Goal: Feedback & Contribution: Submit feedback/report problem

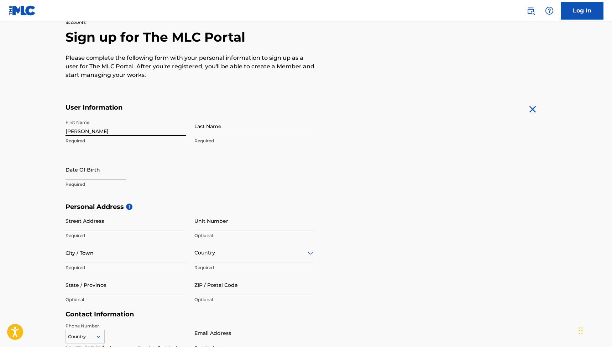
scroll to position [63, 0]
click at [179, 133] on input "[PERSON_NAME]" at bounding box center [126, 126] width 120 height 20
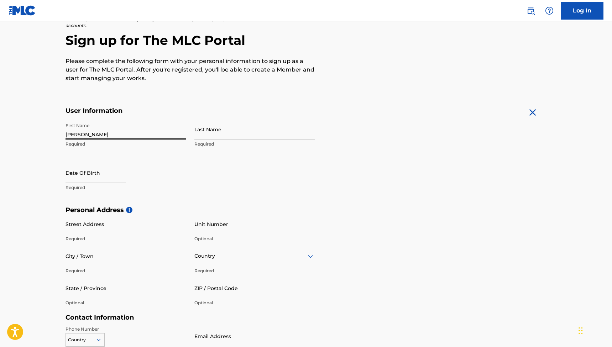
scroll to position [58, 0]
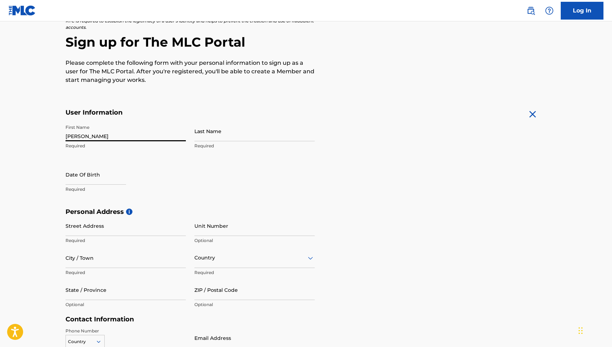
click at [110, 136] on input "[PERSON_NAME]" at bounding box center [126, 131] width 120 height 20
type input "[PERSON_NAME]"
select select "8"
select select "2025"
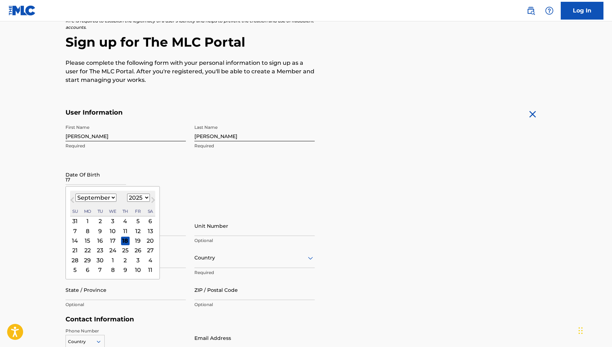
type input "17"
select select "5"
select select "1969"
click at [99, 239] on div "17" at bounding box center [100, 241] width 9 height 9
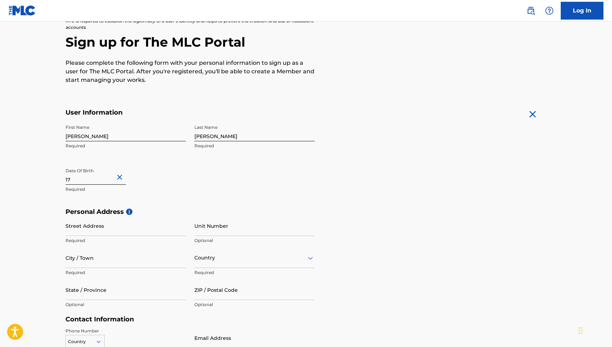
click at [103, 200] on div "First Name Lucette Required Last Name van den Berg Required Date Of Birth 17 Re…" at bounding box center [190, 164] width 249 height 87
type input "DL Hudigstraat"
type input "29"
type input "Amsterdam"
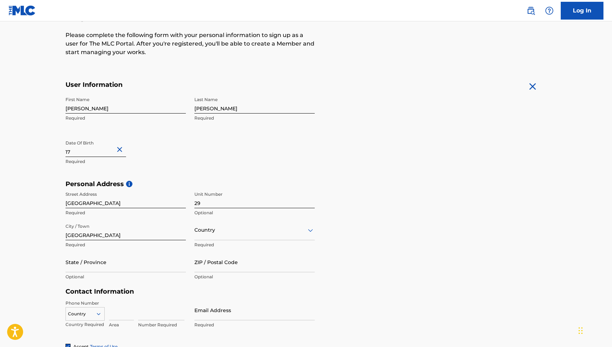
click at [203, 241] on div "option , selected. Select is focused ,type to refine list, press Down to open t…" at bounding box center [255, 230] width 120 height 20
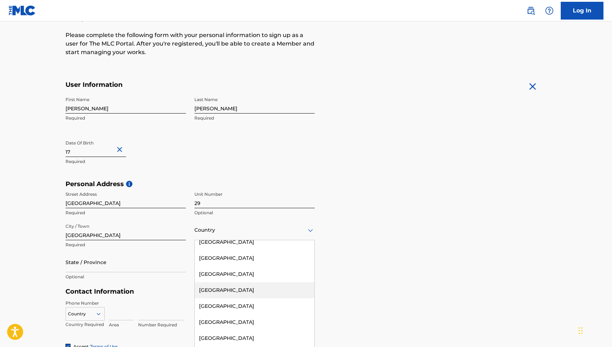
scroll to position [2264, 0]
click at [206, 267] on div "Netherlands" at bounding box center [255, 275] width 120 height 16
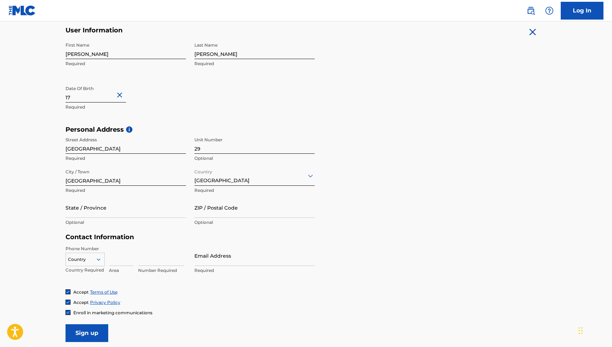
scroll to position [146, 0]
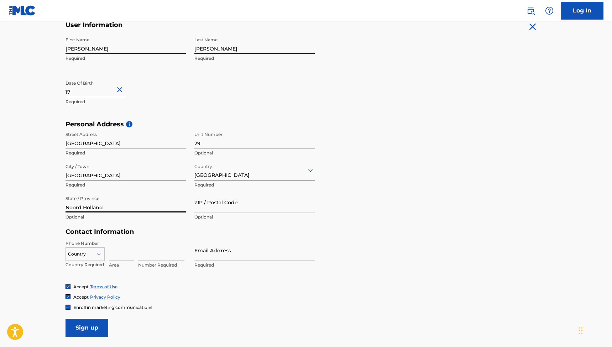
type input "Noord Holland"
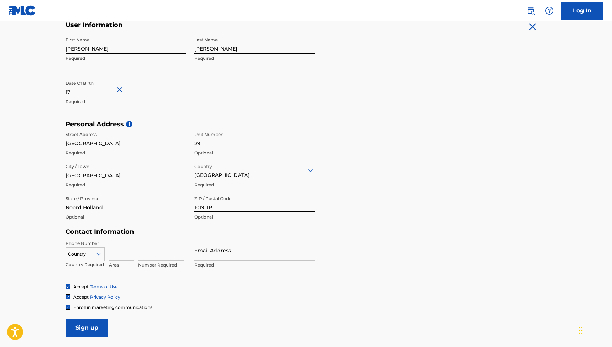
type input "1019 TR"
click at [130, 247] on input at bounding box center [121, 251] width 25 height 20
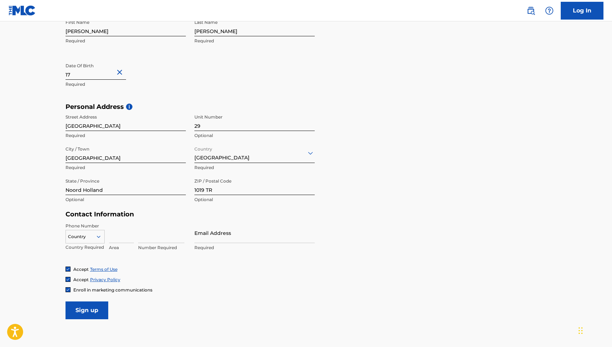
click at [95, 241] on div "Country" at bounding box center [85, 235] width 39 height 11
click at [82, 291] on div "NL +31" at bounding box center [85, 285] width 38 height 15
click at [116, 233] on input at bounding box center [121, 233] width 25 height 20
click at [202, 240] on input "Email Address" at bounding box center [255, 233] width 120 height 20
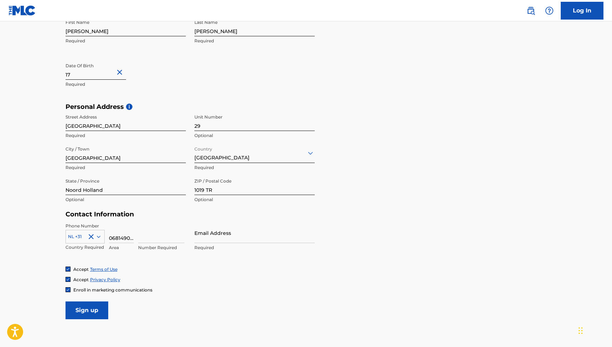
click at [130, 235] on input "0681490460" at bounding box center [121, 233] width 25 height 20
click at [117, 238] on input "0681490460" at bounding box center [121, 233] width 25 height 20
drag, startPoint x: 117, startPoint y: 238, endPoint x: 142, endPoint y: 239, distance: 25.3
click at [142, 239] on div "NL +31 Country Required 0681490460 Area Number Required" at bounding box center [126, 239] width 120 height 32
type input "06"
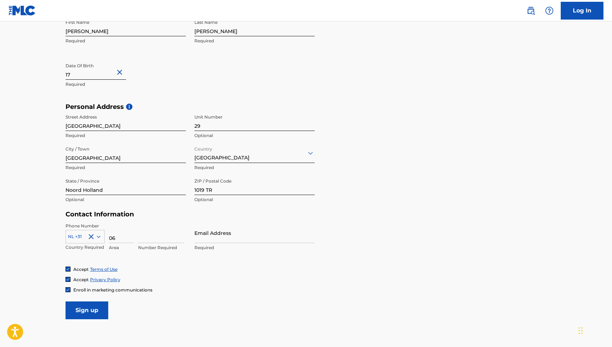
type input "9"
type input "81490460"
click at [220, 241] on input "Email Address" at bounding box center [255, 233] width 120 height 20
type input "[EMAIL_ADDRESS][DOMAIN_NAME]"
click at [88, 311] on input "Sign up" at bounding box center [87, 311] width 43 height 18
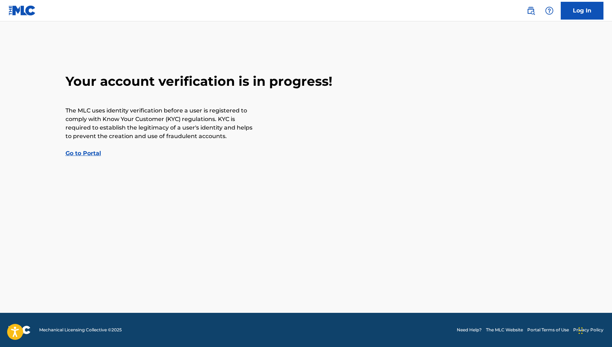
click at [88, 154] on link "Go to Portal" at bounding box center [84, 153] width 36 height 7
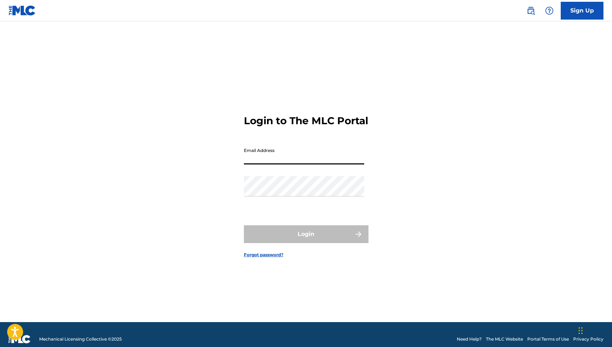
type input "[EMAIL_ADDRESS][DOMAIN_NAME]"
click at [423, 172] on div "Login to The MLC Portal Email Address info@lucettevandenberg.nl Password Login …" at bounding box center [306, 180] width 499 height 283
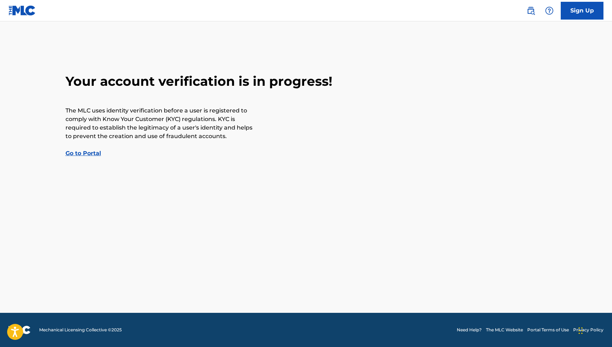
click at [79, 154] on link "Go to Portal" at bounding box center [84, 153] width 36 height 7
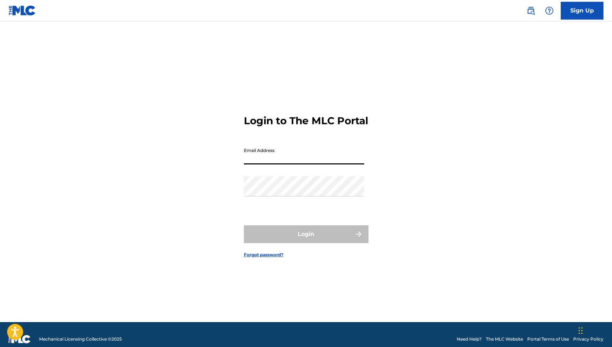
type input "[EMAIL_ADDRESS][DOMAIN_NAME]"
click at [340, 218] on form "Login to The MLC Portal Email Address info@lucettevandenberg.nl Password Login …" at bounding box center [306, 180] width 125 height 283
click at [276, 258] on link "Forgot password?" at bounding box center [264, 255] width 40 height 6
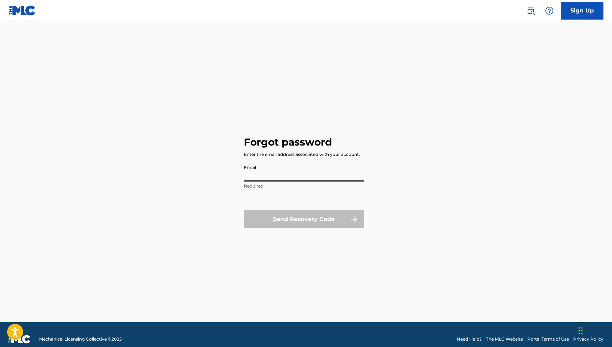
type input "[EMAIL_ADDRESS][DOMAIN_NAME]"
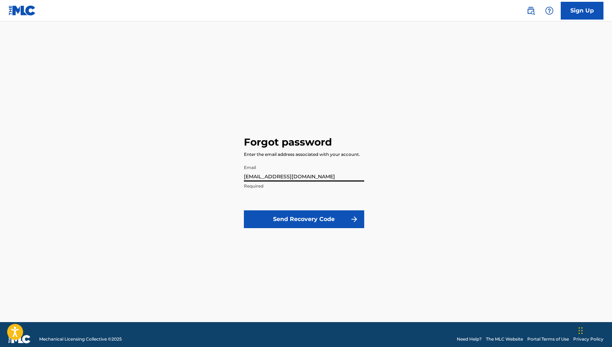
click at [303, 223] on button "Send Recovery Code" at bounding box center [304, 220] width 120 height 18
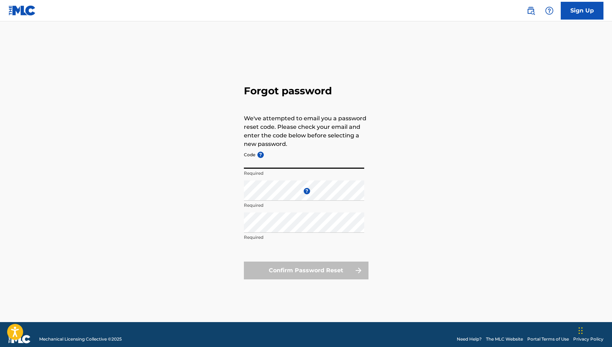
click at [258, 166] on input "Code ?" at bounding box center [304, 159] width 120 height 20
paste input "FP_7926f88971cbc222113b9563ab43"
type input "FP_7926f88971cbc222113b9563ab43"
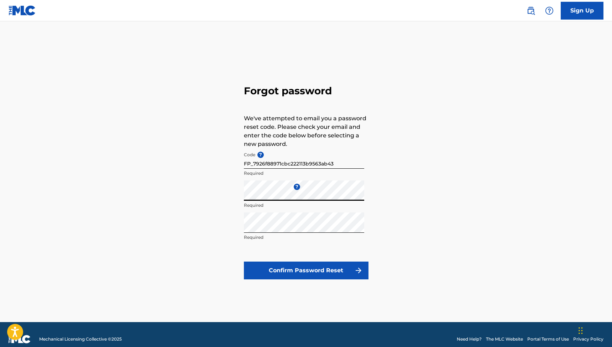
click at [418, 166] on div "Forgot password We've attempted to email you a password reset code. Please chec…" at bounding box center [306, 180] width 499 height 283
click at [313, 273] on button "Confirm Password Reset" at bounding box center [306, 271] width 125 height 18
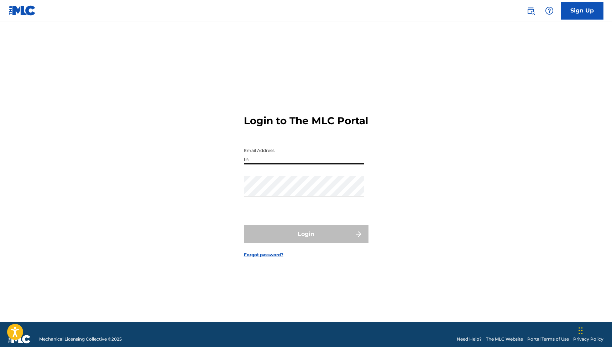
type input "I"
click at [334, 156] on input "info" at bounding box center [304, 154] width 120 height 20
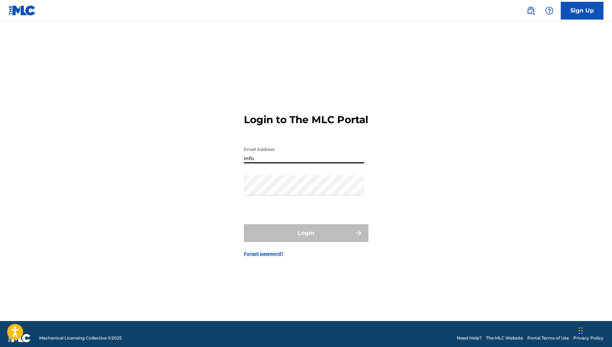
type input "info"
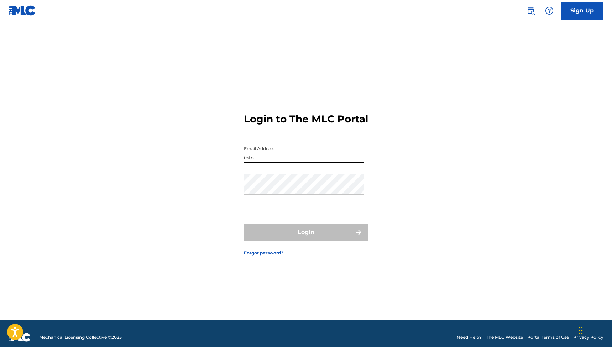
drag, startPoint x: 257, startPoint y: 166, endPoint x: 229, endPoint y: 162, distance: 27.7
click at [229, 162] on div "Login to The MLC Portal Email Address info Password Login Forgot password?" at bounding box center [306, 178] width 499 height 283
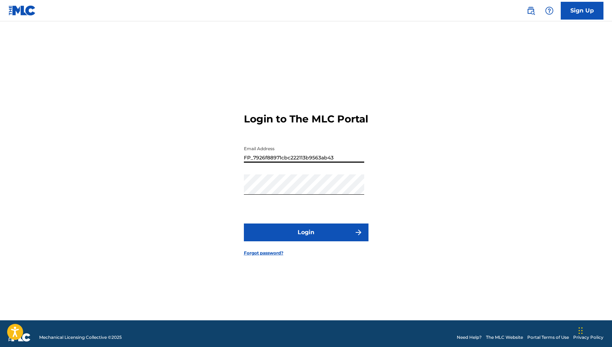
drag, startPoint x: 341, startPoint y: 166, endPoint x: 234, endPoint y: 161, distance: 106.7
click at [234, 161] on div "Login to The MLC Portal Email Address FP_7926f88971cbc222113b9563ab43 Password …" at bounding box center [306, 178] width 499 height 283
type input "[EMAIL_ADDRESS][DOMAIN_NAME]"
click at [235, 196] on div "Login to The MLC Portal Email Address info@lucettevandenberg.nl Password Login …" at bounding box center [306, 178] width 499 height 283
click at [325, 237] on button "Login" at bounding box center [306, 233] width 125 height 18
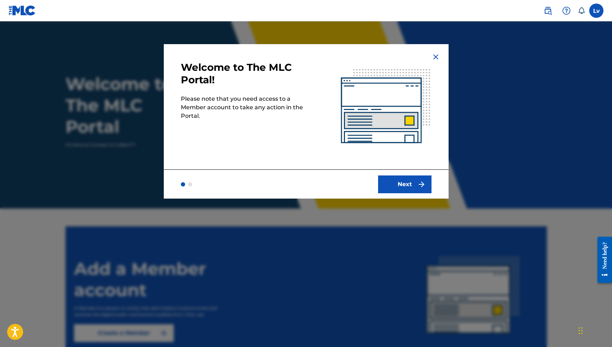
click at [416, 188] on button "Next" at bounding box center [404, 185] width 53 height 18
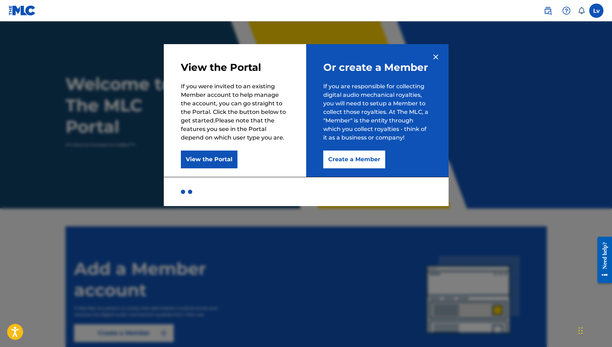
click at [362, 161] on button "Create a Member" at bounding box center [355, 160] width 62 height 18
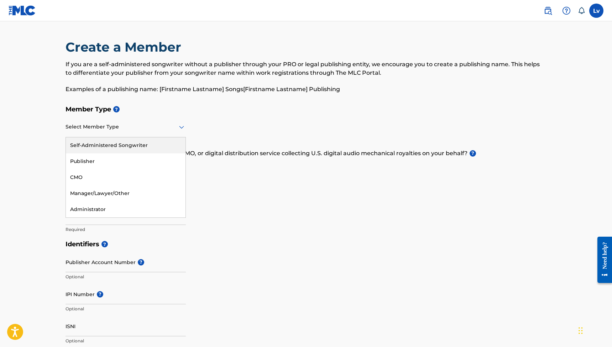
click at [121, 133] on div "Select Member Type" at bounding box center [126, 127] width 120 height 20
click at [130, 145] on div "Self-Administered Songwriter" at bounding box center [126, 146] width 120 height 16
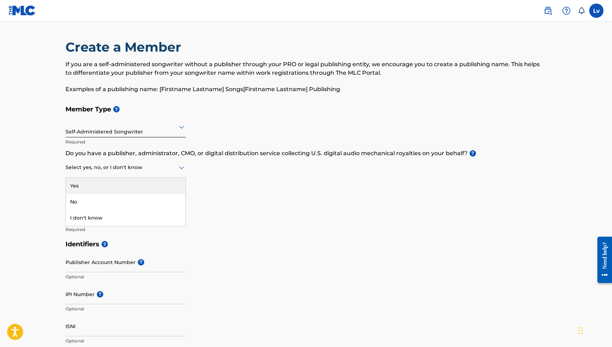
click at [140, 168] on div at bounding box center [126, 167] width 120 height 9
click at [117, 186] on div "Yes" at bounding box center [126, 186] width 120 height 16
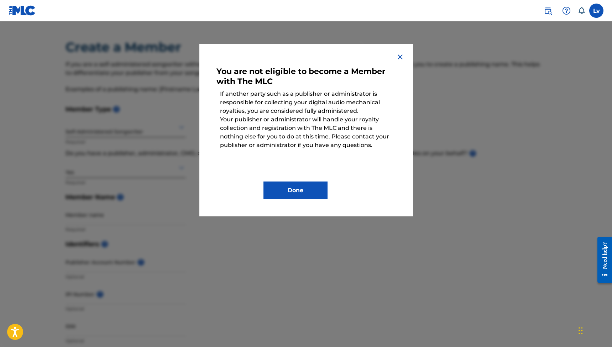
click at [307, 183] on button "Done" at bounding box center [296, 191] width 64 height 18
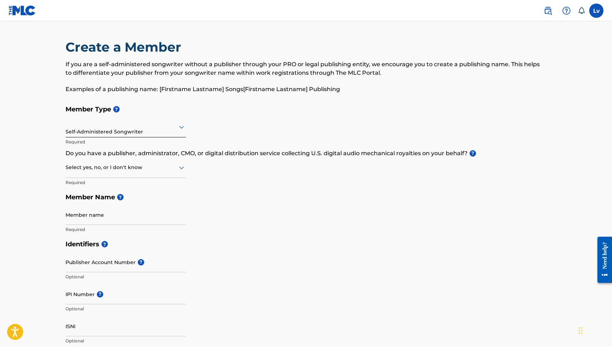
click at [185, 165] on icon at bounding box center [181, 168] width 9 height 9
click at [96, 201] on div "No" at bounding box center [126, 202] width 120 height 16
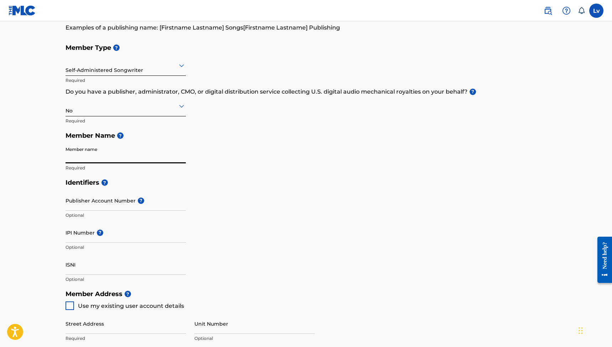
scroll to position [72, 0]
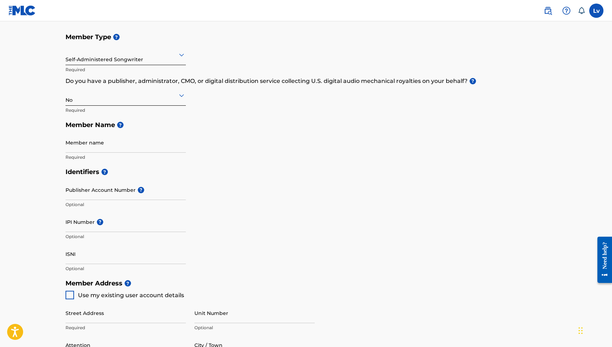
click at [198, 142] on div "Member Type ? Self-Administered Songwriter Required Do you have a publisher, ad…" at bounding box center [307, 97] width 482 height 135
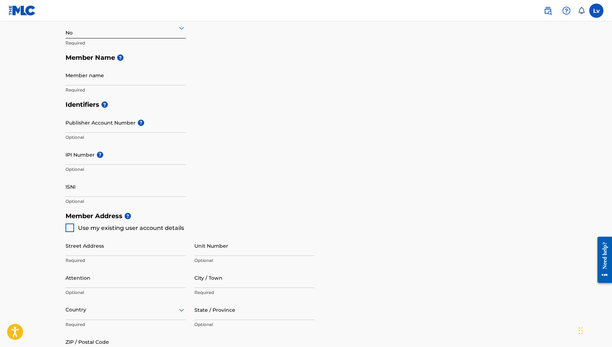
scroll to position [145, 0]
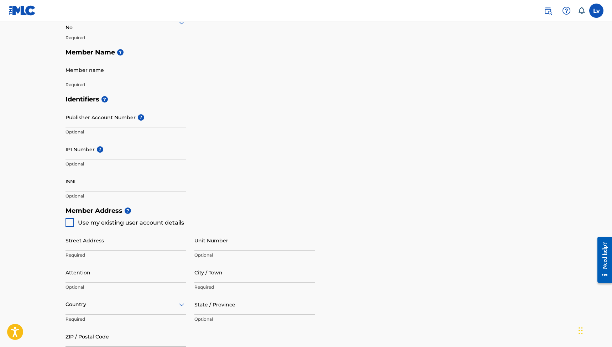
click at [80, 164] on p "Optional" at bounding box center [126, 164] width 120 height 6
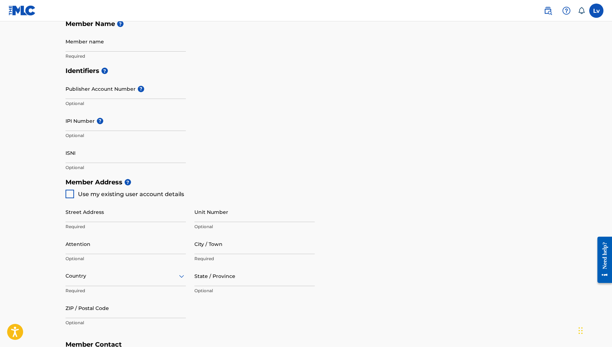
scroll to position [190, 0]
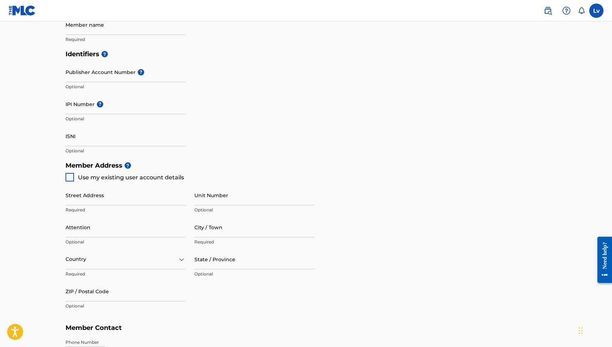
click at [72, 177] on div at bounding box center [70, 177] width 9 height 9
type input "DL Hudigstraat"
type input "Amsterdam"
type input "Noord Holland"
type input "1019 TR"
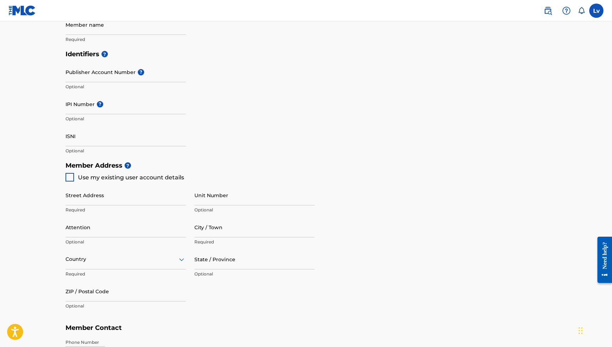
type input "06"
type input "81490460"
type input "[EMAIL_ADDRESS][DOMAIN_NAME]"
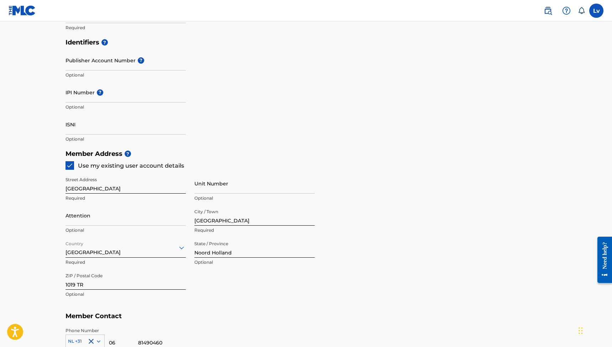
scroll to position [206, 0]
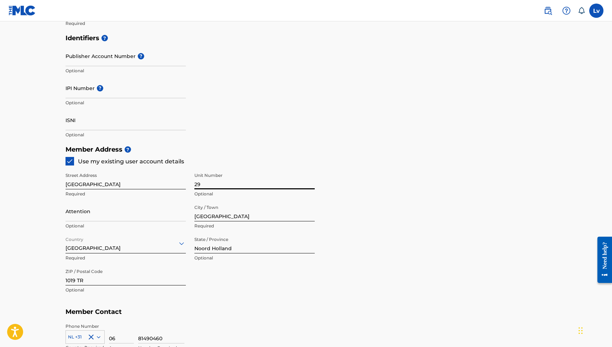
type input "29"
click at [300, 145] on h5 "Member Address ?" at bounding box center [307, 149] width 482 height 15
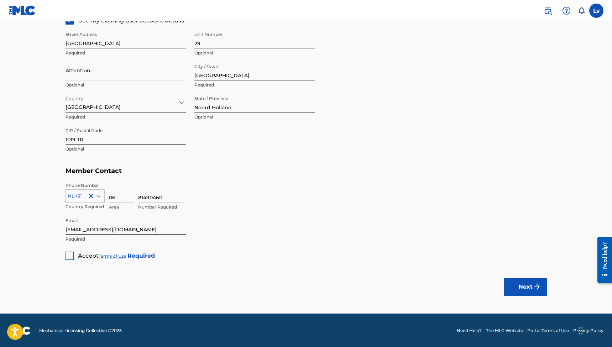
scroll to position [347, 0]
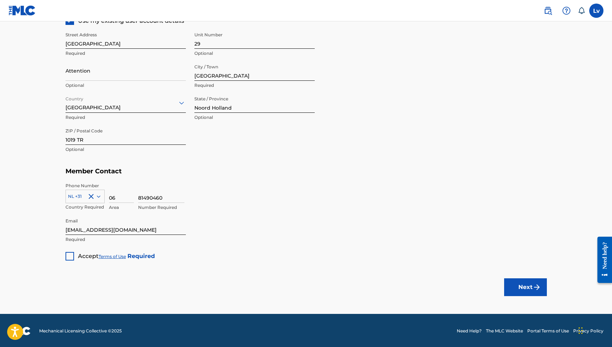
click at [68, 255] on div at bounding box center [70, 256] width 9 height 9
click at [528, 289] on button "Next" at bounding box center [526, 288] width 43 height 18
type input "Lucette van den Berg"
click at [539, 285] on img "submit" at bounding box center [537, 287] width 9 height 9
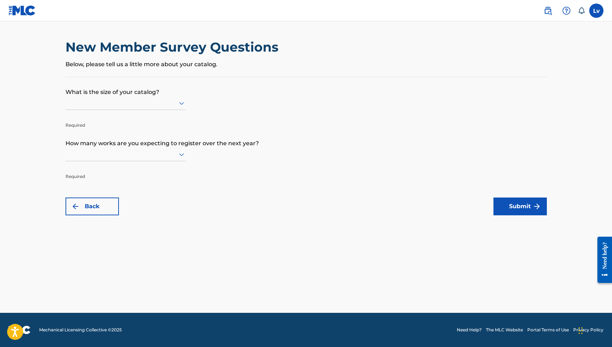
click at [178, 106] on icon at bounding box center [181, 103] width 9 height 9
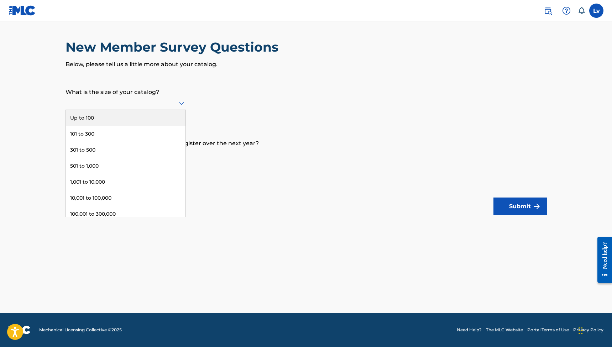
click at [92, 125] on div "Up to 100" at bounding box center [126, 118] width 120 height 16
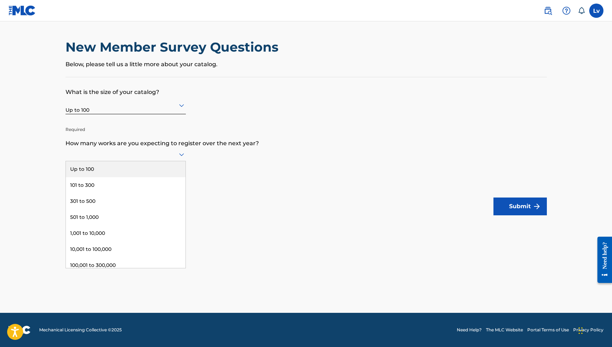
click at [183, 156] on icon at bounding box center [181, 154] width 9 height 9
click at [97, 172] on div "Up to 100" at bounding box center [126, 169] width 120 height 16
click at [524, 208] on button "Submit" at bounding box center [520, 207] width 53 height 18
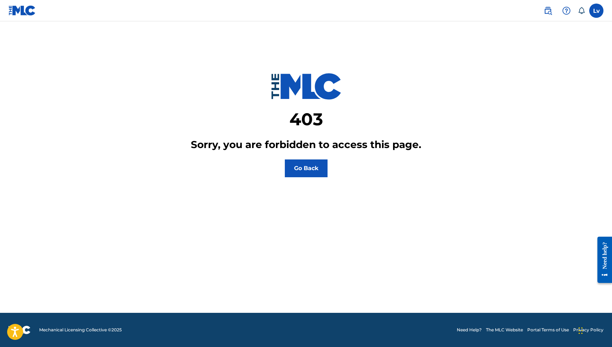
click at [304, 169] on button "Go Back" at bounding box center [306, 169] width 43 height 18
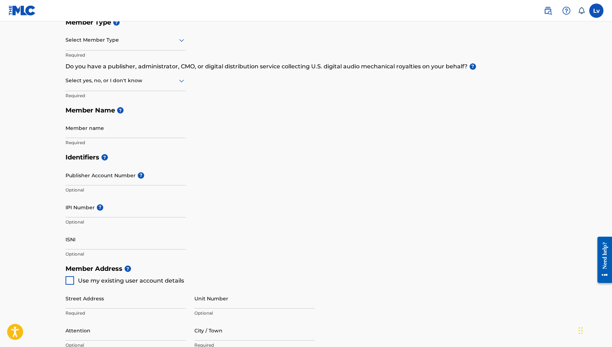
scroll to position [90, 0]
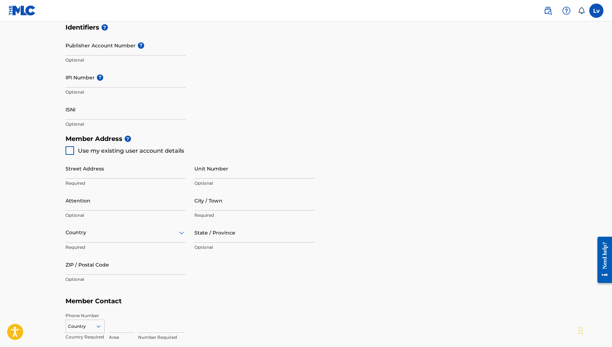
type input "[PERSON_NAME] van den [PERSON_NAME]"
type input "29"
click at [312, 151] on div "Member Address ? Use my existing user account details Street Address Required U…" at bounding box center [307, 212] width 482 height 163
click at [238, 142] on h5 "Member Address ?" at bounding box center [307, 138] width 482 height 15
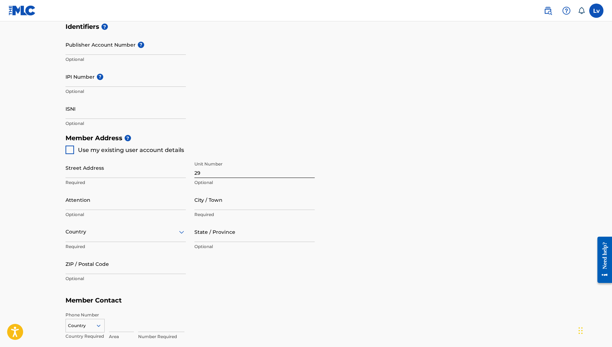
type input "Lucette van den Berg"
type input "D L Hudigstraat 29"
type input "[GEOGRAPHIC_DATA]"
type input "Nederland"
type input "Noord-Holland"
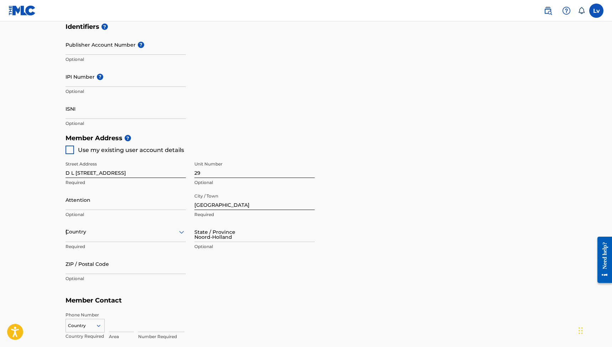
type input "1019 TR"
type input "Nederland"
type input "[EMAIL_ADDRESS][DOMAIN_NAME]"
click at [298, 142] on h5 "Member Address ?" at bounding box center [307, 138] width 482 height 15
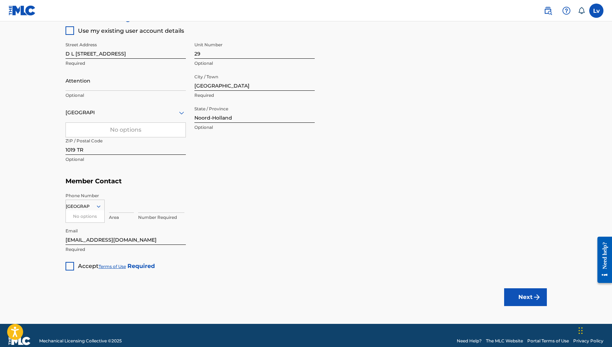
scroll to position [336, 0]
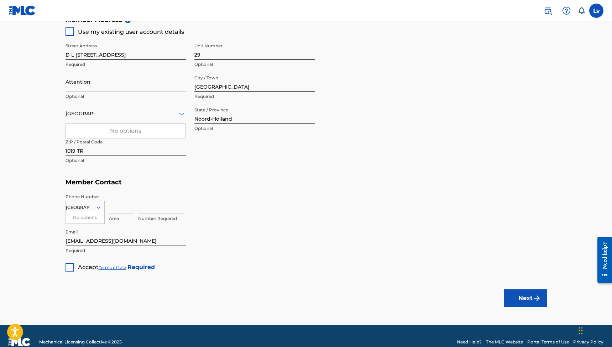
click at [308, 173] on div "Member Address ? Use my existing user account details Street Address D L Hudigs…" at bounding box center [307, 93] width 482 height 163
click at [98, 206] on icon at bounding box center [98, 208] width 6 height 6
click at [97, 207] on icon at bounding box center [99, 208] width 4 height 2
click at [81, 255] on div "NL +31" at bounding box center [85, 249] width 38 height 15
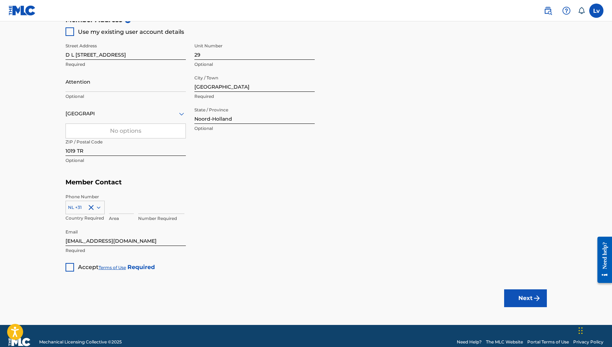
click at [118, 209] on input at bounding box center [121, 204] width 25 height 20
type input "06"
type input "81490460"
drag, startPoint x: 268, startPoint y: 264, endPoint x: 157, endPoint y: 275, distance: 112.1
click at [268, 264] on div "Member Type ? Select Member Type Required Do you have a publisher, administrato…" at bounding box center [307, 19] width 482 height 506
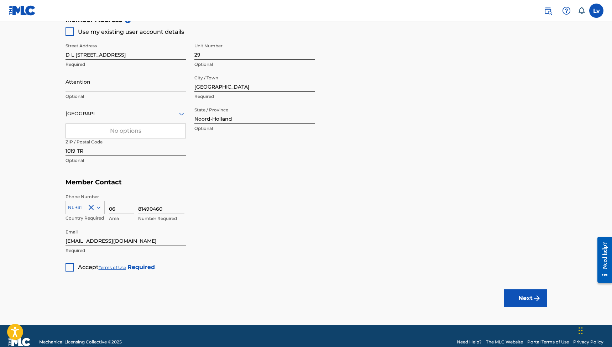
click at [69, 264] on div at bounding box center [70, 267] width 9 height 9
click at [521, 303] on button "Next" at bounding box center [526, 299] width 43 height 18
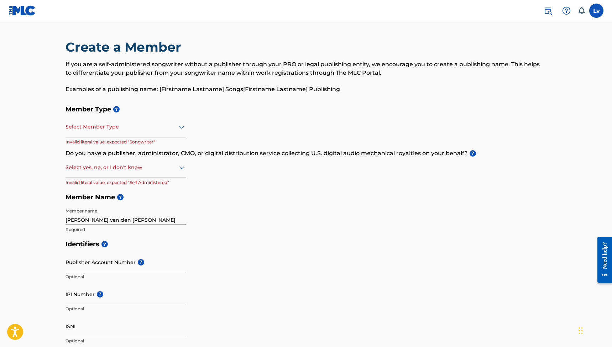
click at [94, 131] on div "Select Member Type" at bounding box center [126, 127] width 120 height 20
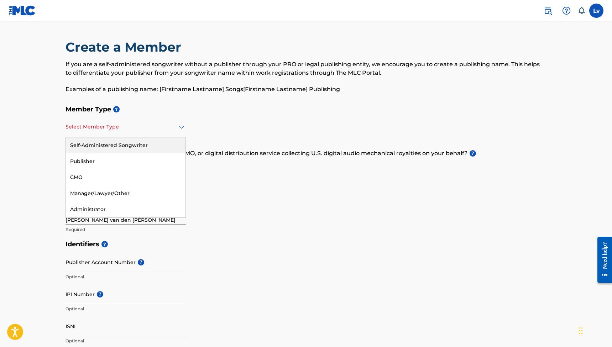
click at [91, 146] on div "Self-Administered Songwriter" at bounding box center [126, 146] width 120 height 16
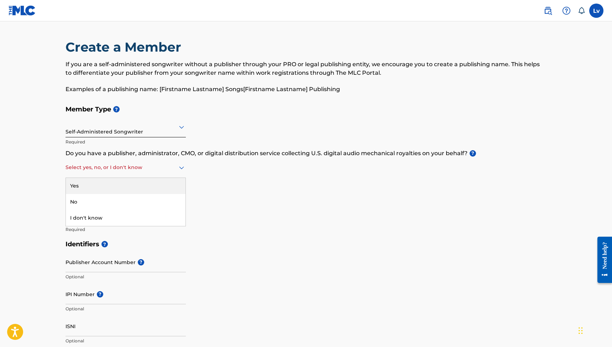
click at [124, 167] on div at bounding box center [126, 167] width 120 height 9
click at [84, 202] on div "No" at bounding box center [126, 202] width 120 height 16
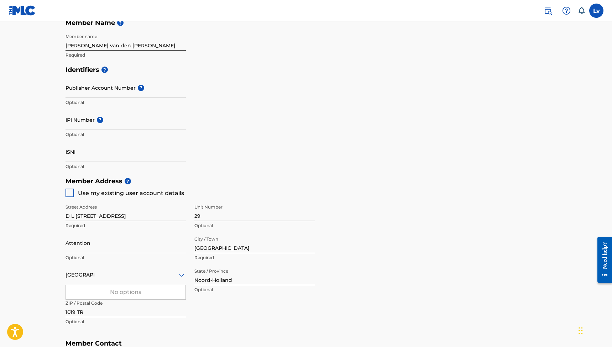
scroll to position [178, 0]
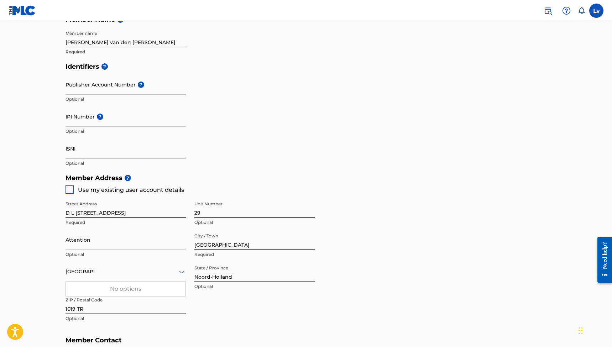
click at [71, 187] on div at bounding box center [70, 190] width 9 height 9
type input "DL Hudigstraat"
type input "Noord Holland"
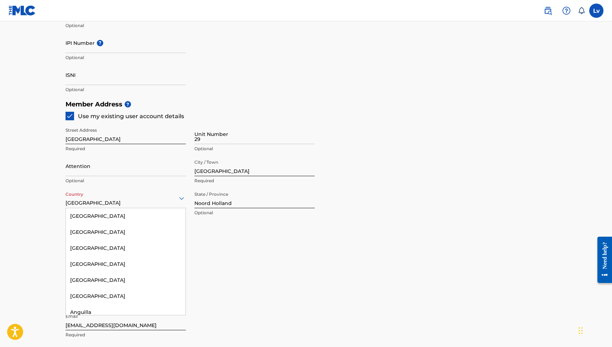
scroll to position [2183, 0]
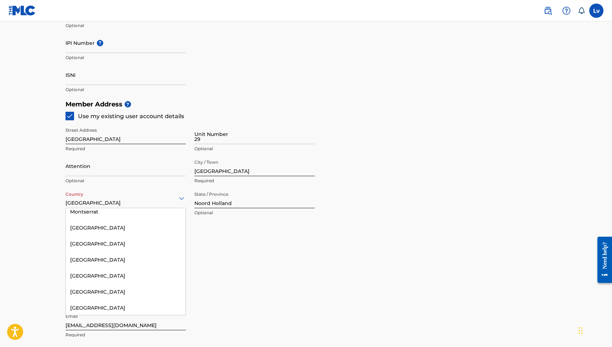
click at [179, 197] on icon at bounding box center [181, 198] width 5 height 3
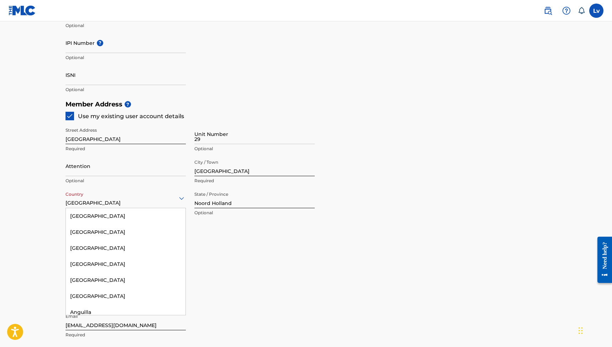
click at [165, 200] on div at bounding box center [126, 198] width 120 height 9
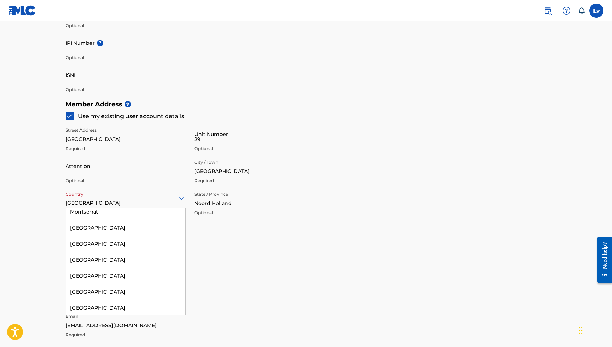
click at [98, 316] on div "Netherlands" at bounding box center [126, 324] width 120 height 16
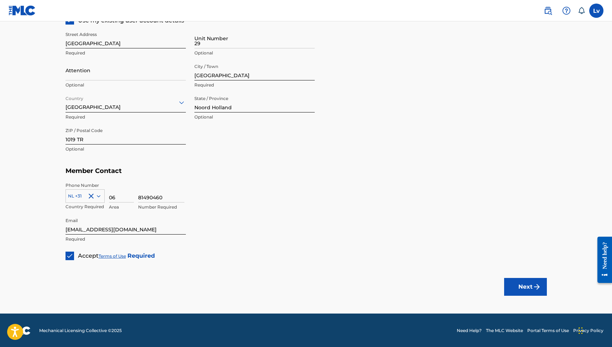
scroll to position [347, 0]
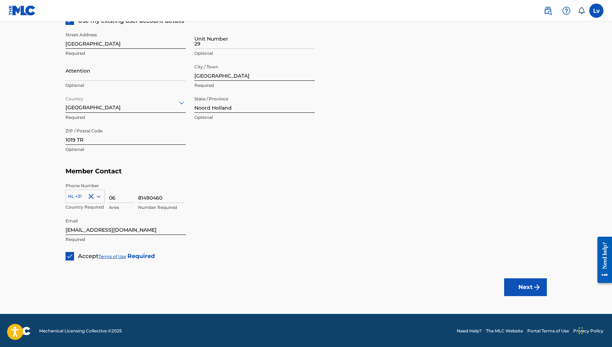
click at [522, 284] on button "Next" at bounding box center [526, 288] width 43 height 18
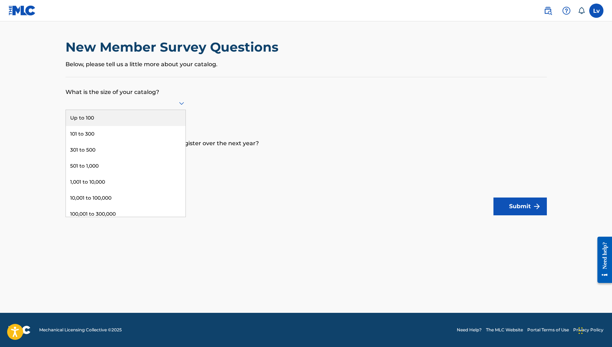
click at [165, 98] on div at bounding box center [126, 104] width 120 height 14
click at [83, 123] on div "Up to 100" at bounding box center [126, 118] width 120 height 16
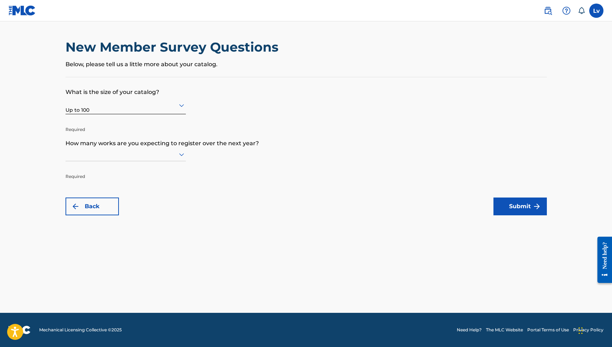
click at [182, 156] on icon at bounding box center [181, 155] width 5 height 3
click at [92, 192] on div "101 to 300" at bounding box center [126, 185] width 120 height 16
click at [522, 205] on button "Submit" at bounding box center [520, 207] width 53 height 18
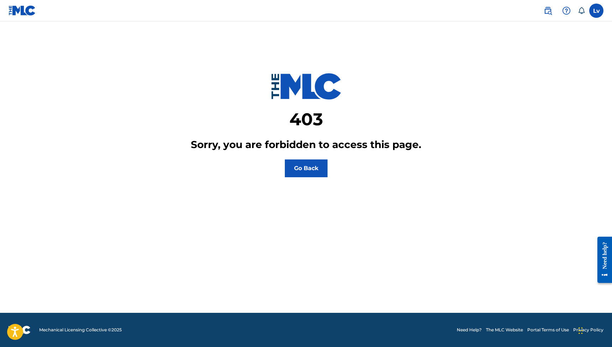
click at [596, 13] on label at bounding box center [597, 11] width 14 height 14
click at [597, 11] on input "Lv [PERSON_NAME] van den [PERSON_NAME] [EMAIL_ADDRESS][DOMAIN_NAME] Notificatio…" at bounding box center [597, 11] width 0 height 0
click at [537, 78] on link "Notification Preferences" at bounding box center [545, 76] width 52 height 6
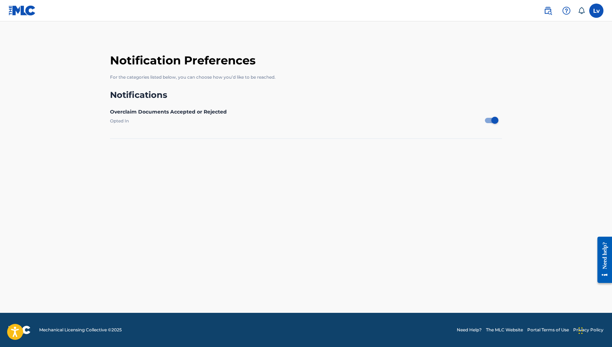
click at [599, 9] on label at bounding box center [597, 11] width 14 height 14
click at [597, 11] on input "Lv Lucette van den Berg info@lucettevandenberg.nl Notification Preferences Prof…" at bounding box center [597, 11] width 0 height 0
click at [526, 88] on link "Profile" at bounding box center [526, 89] width 14 height 6
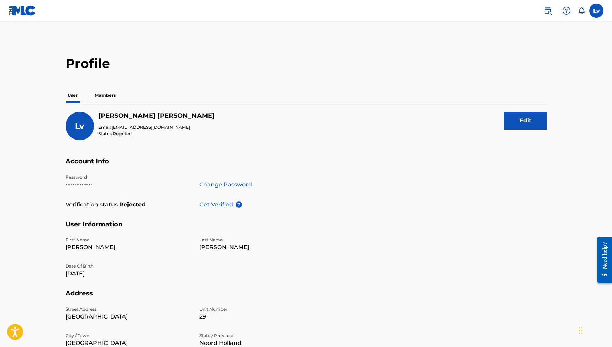
click at [597, 10] on label at bounding box center [597, 11] width 14 height 14
click at [597, 11] on input "Lv Lucette van den Berg info@lucettevandenberg.nl Notification Preferences Prof…" at bounding box center [597, 11] width 0 height 0
click at [530, 77] on link "Notification Preferences" at bounding box center [545, 76] width 52 height 6
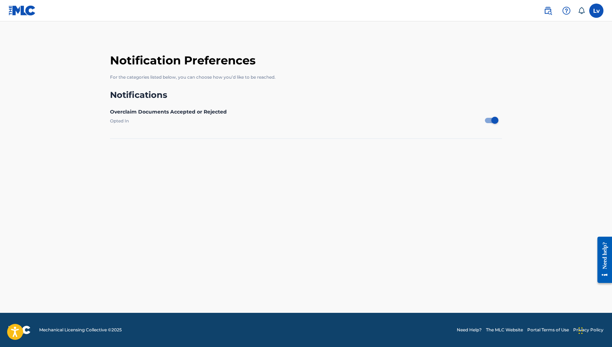
click at [546, 10] on img at bounding box center [548, 10] width 9 height 9
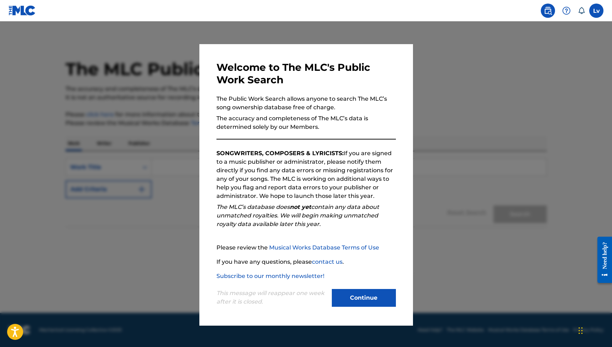
click at [365, 299] on button "Continue" at bounding box center [364, 298] width 64 height 18
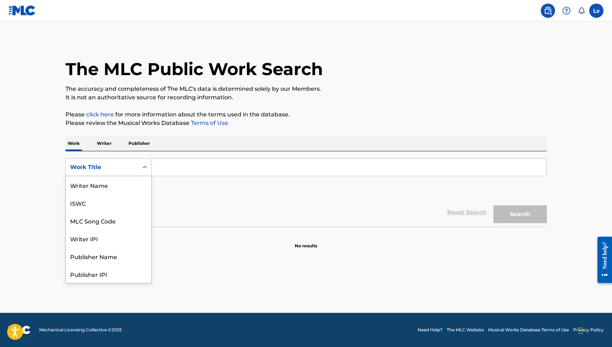
scroll to position [36, 0]
click at [131, 170] on div "Work Title" at bounding box center [102, 167] width 64 height 9
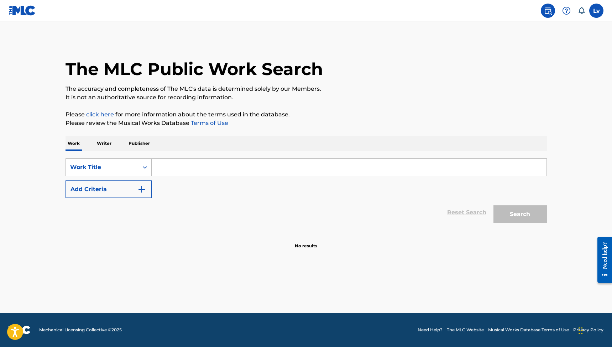
click at [103, 144] on p "Writer" at bounding box center [104, 143] width 19 height 15
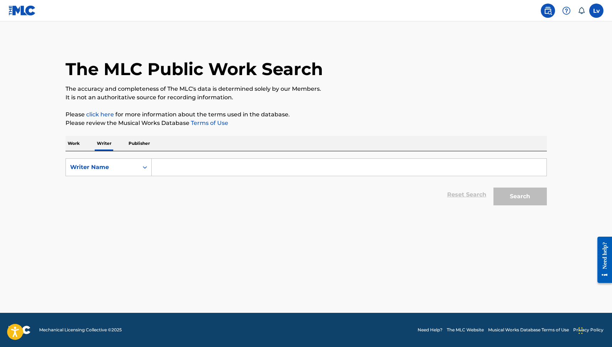
click at [135, 145] on p "Publisher" at bounding box center [139, 143] width 26 height 15
click at [98, 142] on p "Writer" at bounding box center [104, 143] width 19 height 15
click at [96, 114] on link "click here" at bounding box center [100, 114] width 28 height 7
click at [238, 90] on p "The accuracy and completeness of The MLC's data is determined solely by our Mem…" at bounding box center [307, 89] width 482 height 9
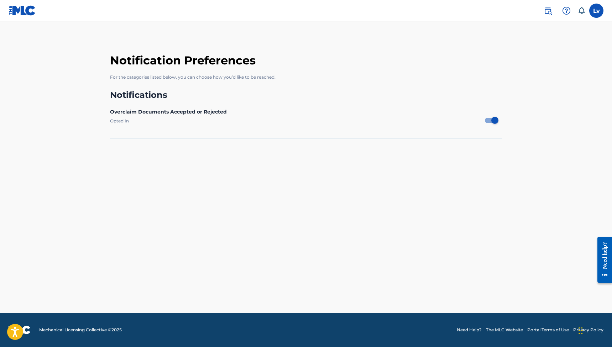
click at [605, 248] on div "Need help?" at bounding box center [605, 255] width 10 height 27
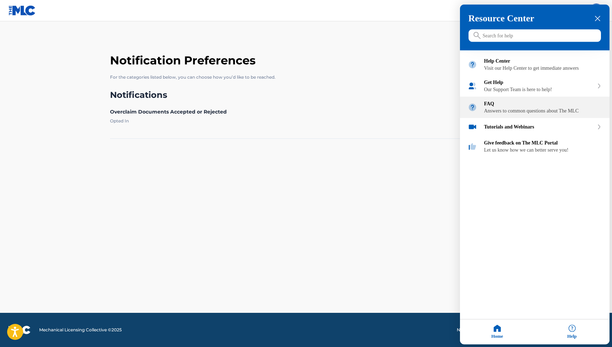
click at [495, 114] on div "FAQ Answers to common questions about The MLC" at bounding box center [544, 107] width 118 height 13
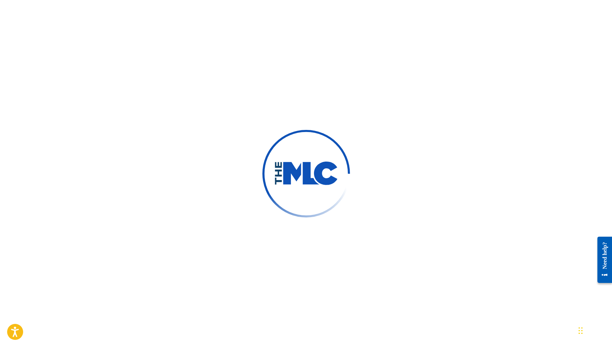
scroll to position [61, 0]
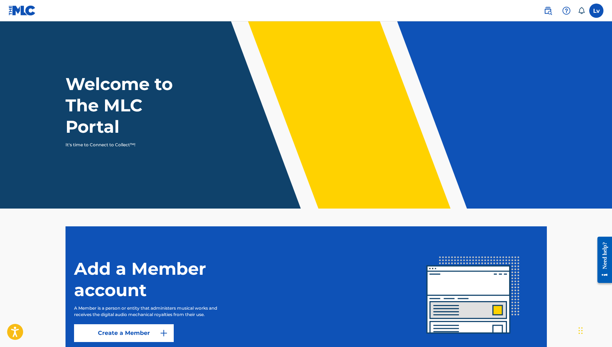
click at [549, 11] on img at bounding box center [548, 10] width 9 height 9
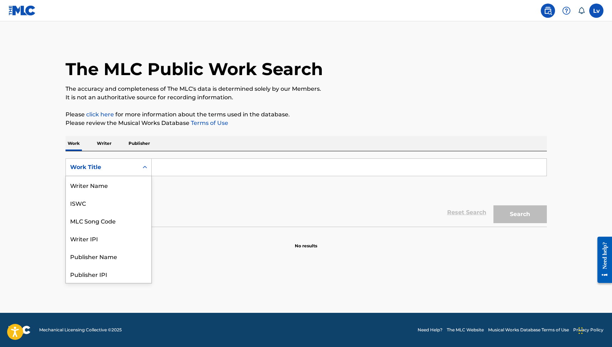
click at [101, 166] on div "Work Title" at bounding box center [102, 167] width 64 height 9
click at [95, 205] on div "Writer IPI" at bounding box center [109, 203] width 86 height 18
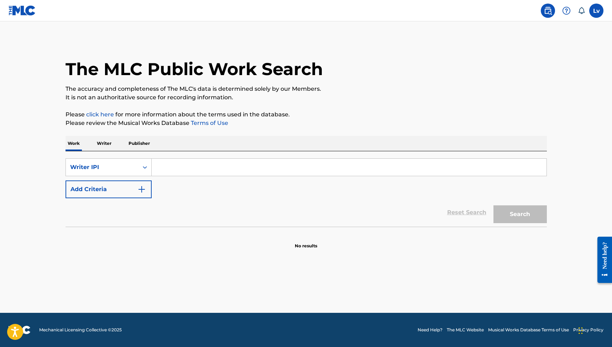
click at [133, 188] on button "Add Criteria" at bounding box center [109, 190] width 86 height 18
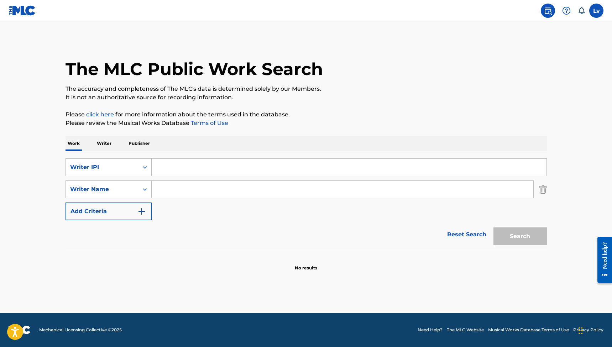
click at [158, 167] on input "Search Form" at bounding box center [349, 167] width 395 height 17
click at [154, 188] on input "Search Form" at bounding box center [343, 189] width 382 height 17
click at [209, 207] on span "[PERSON_NAME]" at bounding box center [234, 205] width 50 height 7
type input "[PERSON_NAME] van den"
click at [512, 235] on div "Search" at bounding box center [518, 235] width 57 height 29
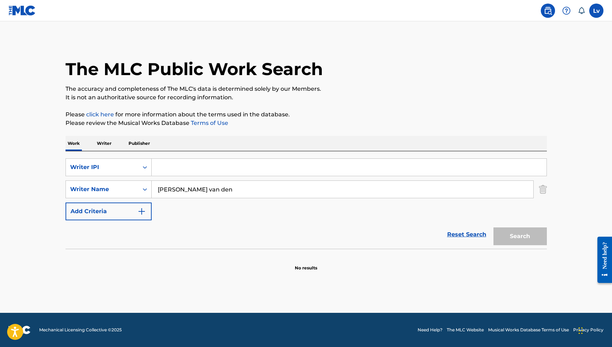
click at [262, 195] on input "[PERSON_NAME] van den" at bounding box center [343, 189] width 382 height 17
drag, startPoint x: 227, startPoint y: 190, endPoint x: 150, endPoint y: 191, distance: 77.0
click at [150, 191] on div "SearchWithCriteria76dab376-5dbd-4eeb-8da5-4928b1813ab7 Writer Name [PERSON_NAME…" at bounding box center [307, 190] width 482 height 18
click at [138, 145] on p "Publisher" at bounding box center [139, 143] width 26 height 15
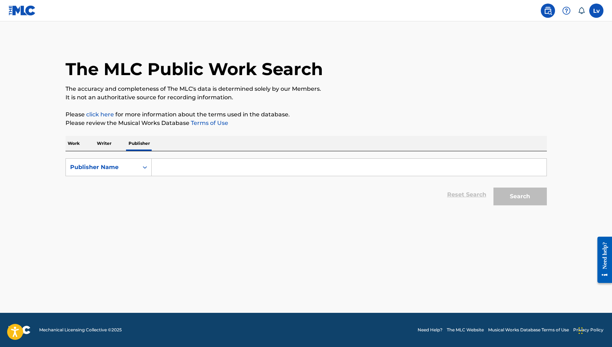
click at [166, 170] on input "Search Form" at bounding box center [349, 167] width 395 height 17
click at [144, 170] on icon "Search Form" at bounding box center [144, 167] width 7 height 7
click at [158, 167] on input "Search Form" at bounding box center [349, 167] width 395 height 17
click at [159, 168] on input "Search Form" at bounding box center [349, 167] width 395 height 17
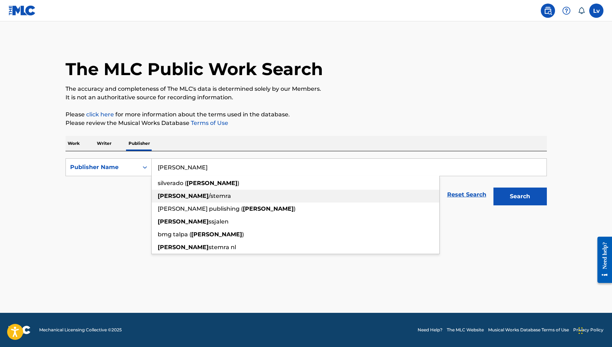
click at [166, 197] on strong "[PERSON_NAME]" at bounding box center [183, 196] width 51 height 7
type input "[PERSON_NAME]/stemra"
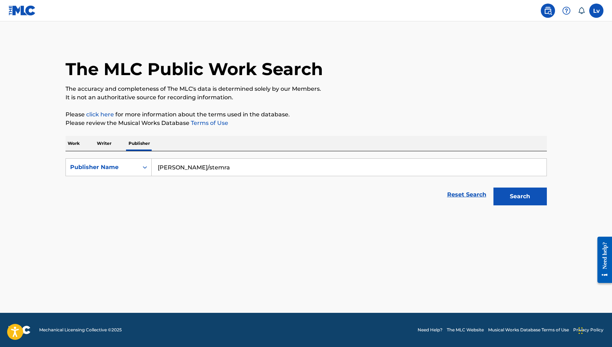
click at [544, 199] on button "Search" at bounding box center [520, 197] width 53 height 18
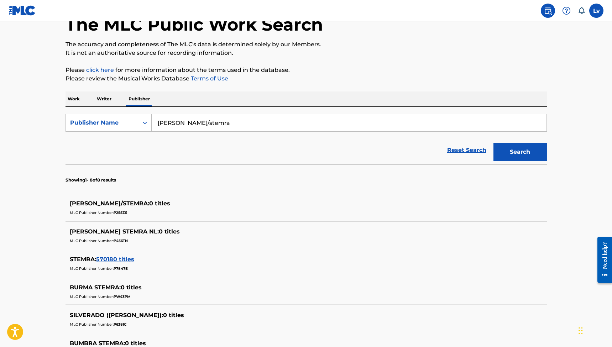
scroll to position [45, 0]
drag, startPoint x: 131, startPoint y: 212, endPoint x: 114, endPoint y: 212, distance: 17.1
click at [114, 212] on div "MLC Publisher Number: P255ZS" at bounding box center [297, 212] width 455 height 9
copy div "MLC Publisher Number: P255ZS"
click at [111, 120] on div "Publisher Name" at bounding box center [102, 122] width 64 height 9
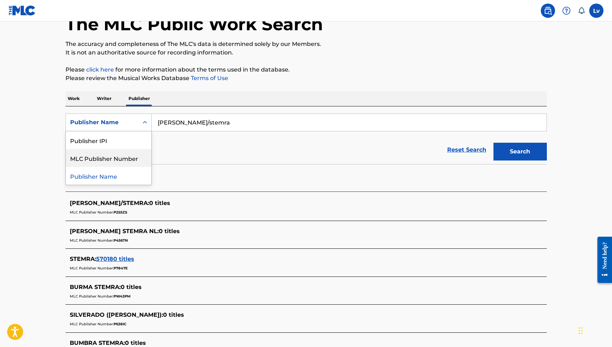
click at [128, 161] on div "MLC Publisher Number" at bounding box center [109, 158] width 86 height 18
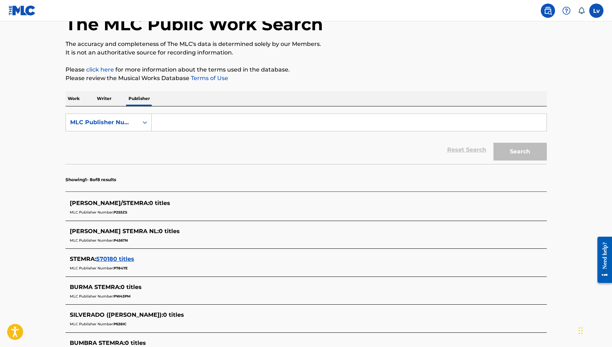
click at [159, 126] on input "Search Form" at bounding box center [349, 122] width 395 height 17
paste input "P255ZS"
type input "P255ZS"
click at [520, 152] on button "Search" at bounding box center [520, 152] width 53 height 18
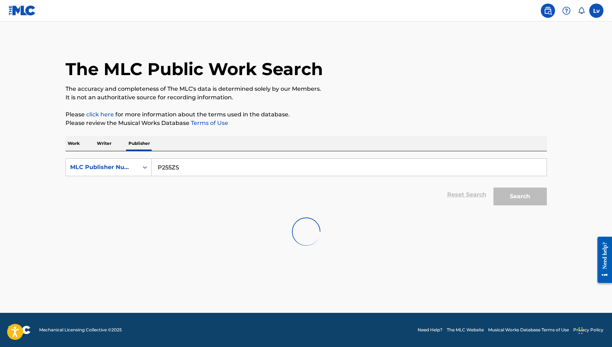
scroll to position [0, 0]
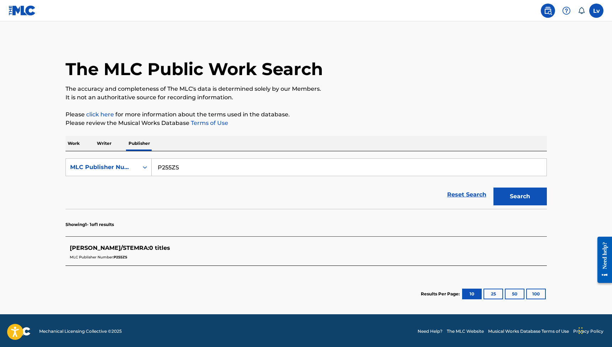
click at [476, 195] on link "Reset Search" at bounding box center [467, 195] width 46 height 16
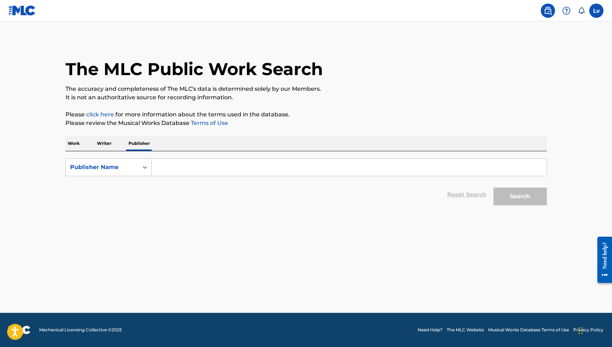
click at [594, 12] on label at bounding box center [597, 11] width 14 height 14
click at [597, 11] on input "Lv [PERSON_NAME] van den [PERSON_NAME] [EMAIL_ADDRESS][DOMAIN_NAME] Notificatio…" at bounding box center [597, 11] width 0 height 0
click at [532, 90] on link "Profile" at bounding box center [526, 89] width 14 height 6
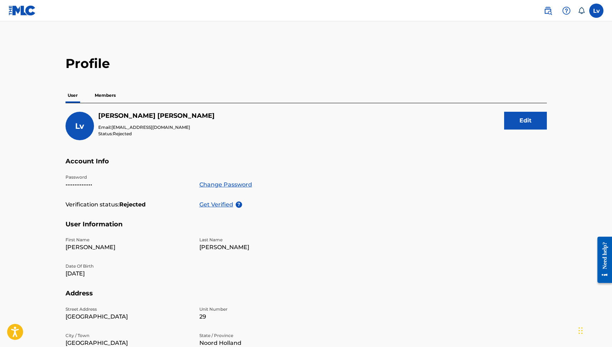
click at [104, 95] on p "Members" at bounding box center [105, 95] width 25 height 15
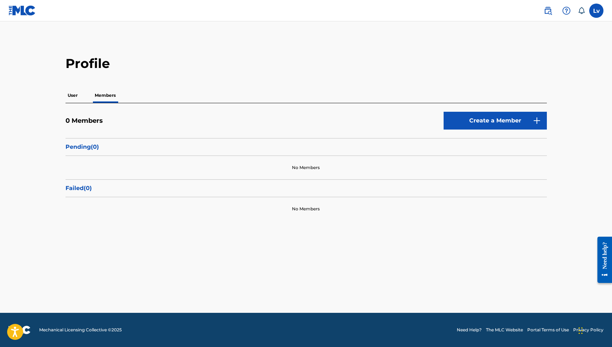
click at [472, 122] on button "Create a Member" at bounding box center [495, 121] width 103 height 18
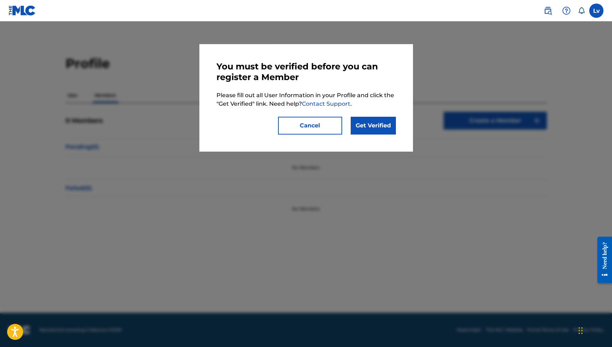
click at [362, 125] on link "Get Verified" at bounding box center [373, 126] width 45 height 18
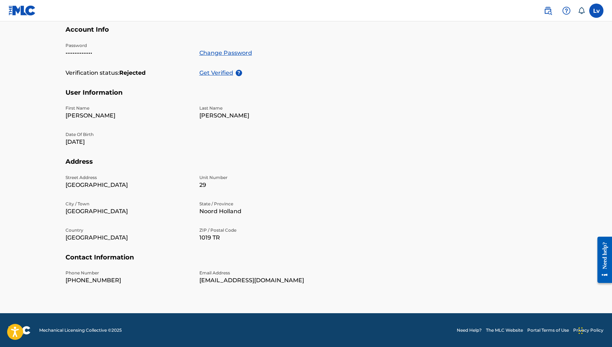
scroll to position [131, 0]
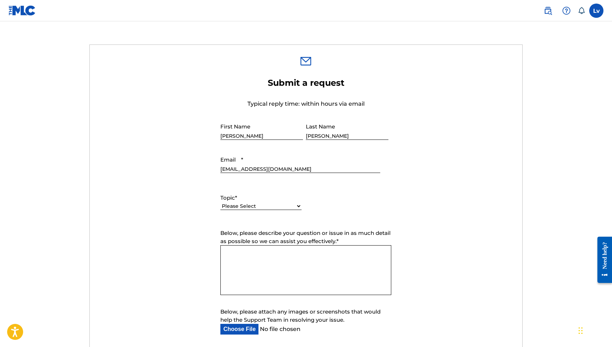
scroll to position [212, 0]
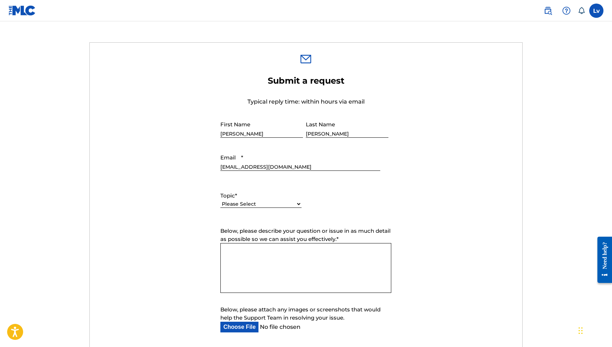
select select "I need help with my account"
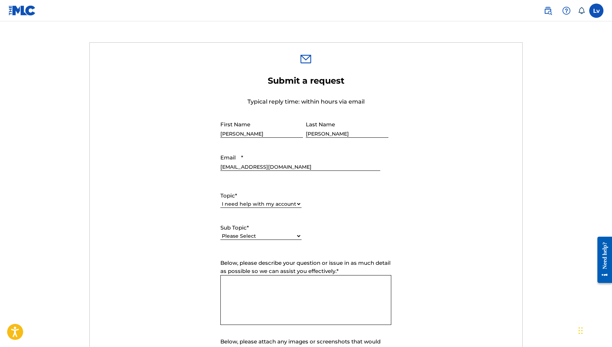
click at [262, 282] on textarea "Below, please describe your question or issue in as much detail as possible so …" at bounding box center [306, 300] width 171 height 50
paste textarea "identity verification could not be completed"
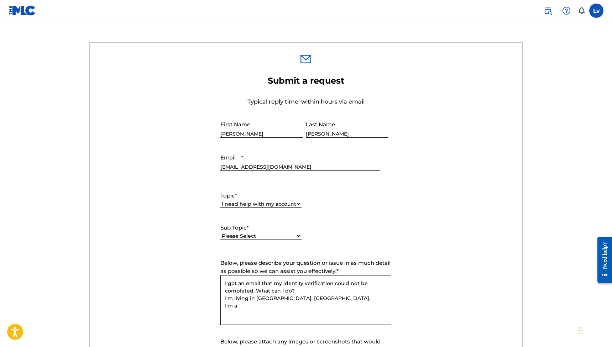
paste textarea "I am a member of the interest group [PERSON_NAME] Stemra, so I am not entirely …"
drag, startPoint x: 238, startPoint y: 306, endPoint x: 221, endPoint y: 305, distance: 17.1
click at [221, 305] on textarea "I got an email that my identity verification could not be completed. What can I…" at bounding box center [306, 300] width 171 height 50
drag, startPoint x: 282, startPoint y: 306, endPoint x: 320, endPoint y: 306, distance: 37.8
click at [320, 306] on textarea "I got an email that my identity verification could not be completed. What can I…" at bounding box center [306, 300] width 171 height 50
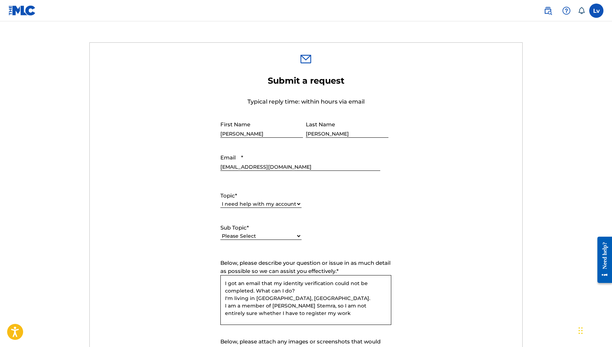
click at [289, 304] on textarea "I got an email that my identity verification could not be completed. What can I…" at bounding box center [306, 300] width 171 height 50
drag, startPoint x: 309, startPoint y: 305, endPoint x: 320, endPoint y: 307, distance: 11.3
click at [309, 305] on textarea "I got an email that my identity verification could not be completed. What can I…" at bounding box center [306, 300] width 171 height 50
paste textarea "the Dutch organization that represents the copyrights of music composers, lyric…"
drag, startPoint x: 311, startPoint y: 306, endPoint x: 320, endPoint y: 306, distance: 8.9
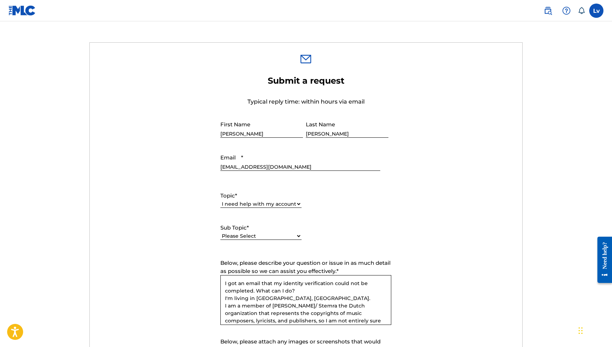
click at [320, 306] on textarea "I got an email that my identity verification could not be completed. What can I…" at bounding box center [306, 300] width 171 height 50
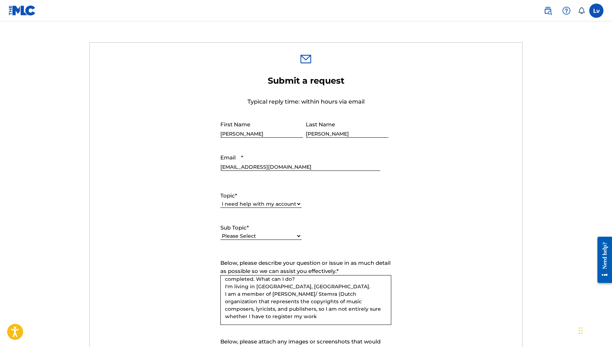
scroll to position [12, 0]
drag, startPoint x: 254, startPoint y: 308, endPoint x: 225, endPoint y: 307, distance: 29.6
click at [225, 307] on textarea "I got an email that my identity verification could not be completed. What can I…" at bounding box center [306, 300] width 171 height 50
click at [253, 309] on textarea "I got an email that my identity verification could not be completed. What can I…" at bounding box center [306, 300] width 171 height 50
click at [278, 316] on textarea "I got an email that my identity verification could not be completed. What can I…" at bounding box center [306, 300] width 171 height 50
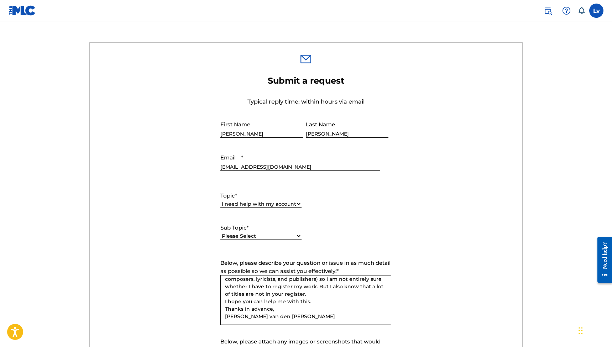
scroll to position [212, 0]
click at [278, 305] on textarea "I got an email that my identity verification could not be completed. What can I…" at bounding box center [306, 300] width 171 height 50
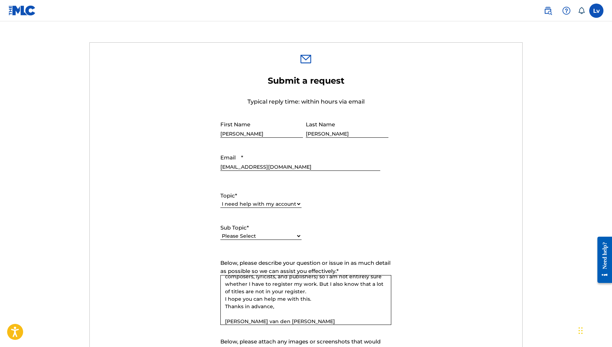
click at [284, 320] on textarea "I got an email that my identity verification could not be completed. What can I…" at bounding box center [306, 300] width 171 height 50
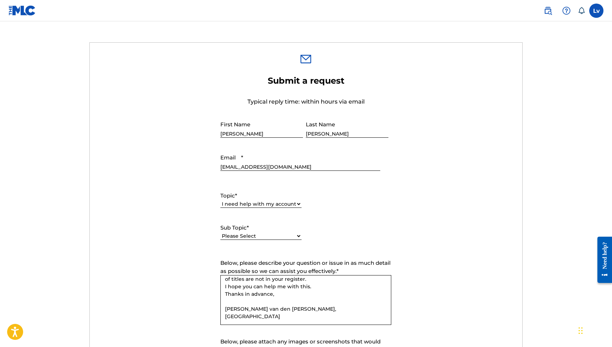
scroll to position [57, 0]
click at [282, 308] on textarea "I got an email that my identity verification could not be completed. What can I…" at bounding box center [306, 300] width 171 height 50
click at [280, 309] on textarea "I got an email that my identity verification could not be completed. What can I…" at bounding box center [306, 300] width 171 height 50
click at [281, 308] on textarea "I got an email that my identity verification could not be completed. What can I…" at bounding box center [306, 300] width 171 height 50
click at [257, 317] on textarea "I got an email that my identity verification could not be completed. What can I…" at bounding box center [306, 300] width 171 height 50
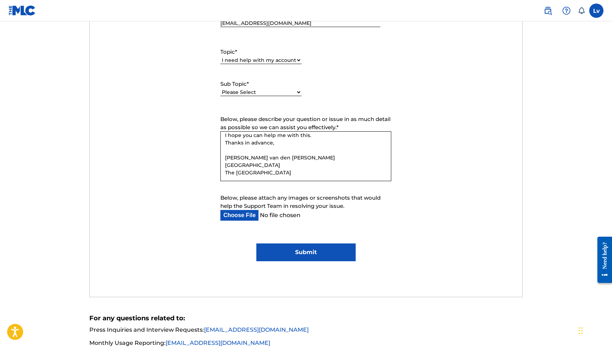
scroll to position [363, 0]
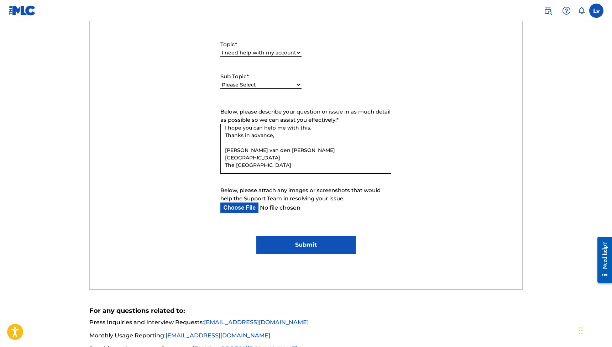
type textarea "I got an email that my identity verification could not be completed. What can I…"
click at [289, 240] on input "Submit" at bounding box center [306, 245] width 99 height 18
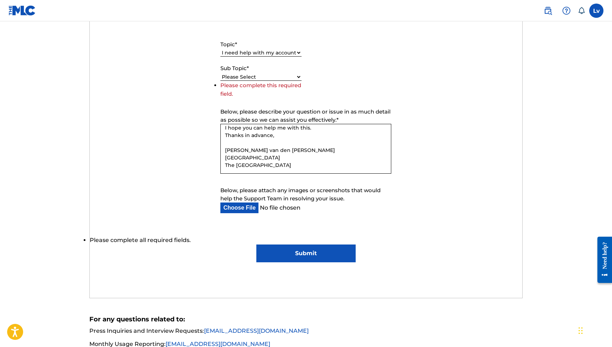
select select "I need help with my user account"
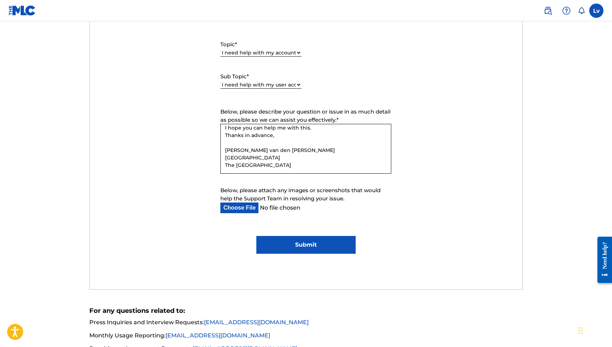
click at [330, 248] on input "Submit" at bounding box center [306, 245] width 99 height 18
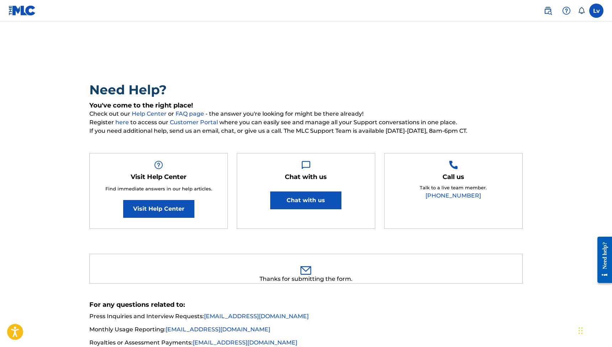
scroll to position [0, 0]
